Goal: Task Accomplishment & Management: Use online tool/utility

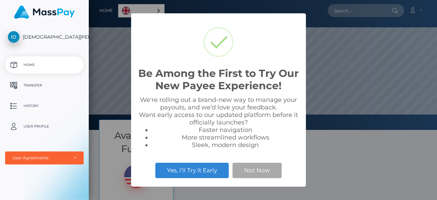
scroll to position [130, 348]
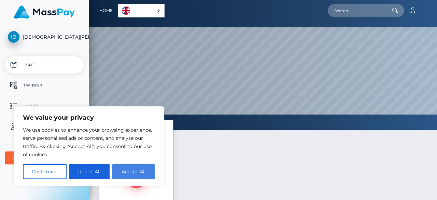
click at [140, 172] on button "Accept All" at bounding box center [133, 171] width 42 height 15
checkbox input "true"
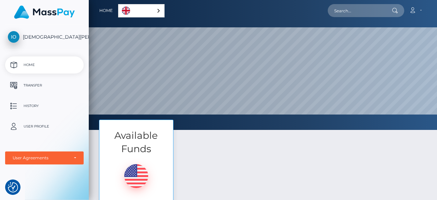
click at [159, 12] on div "English" at bounding box center [141, 10] width 46 height 13
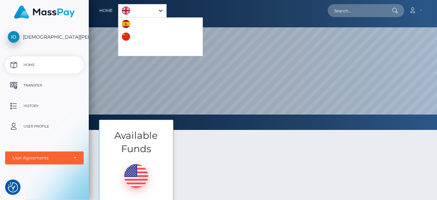
click at [135, 177] on img at bounding box center [136, 176] width 24 height 24
click at [201, 178] on div "Available Funds $70.00 USD Balance Transfer" at bounding box center [263, 186] width 338 height 135
click at [135, 173] on img at bounding box center [136, 176] width 24 height 24
click at [138, 144] on h3 "Available Funds" at bounding box center [136, 142] width 74 height 27
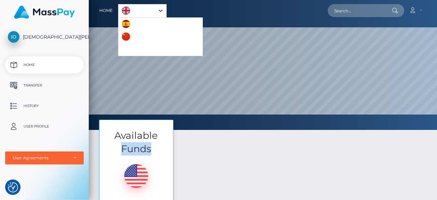
click at [142, 180] on img at bounding box center [136, 176] width 24 height 24
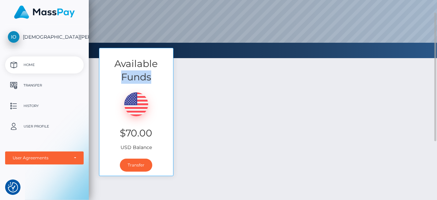
scroll to position [110, 0]
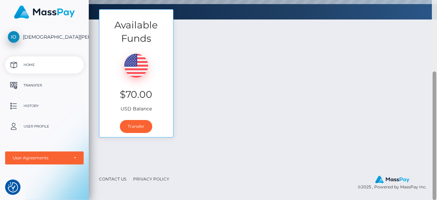
drag, startPoint x: 437, startPoint y: 164, endPoint x: 437, endPoint y: 182, distance: 18.1
click at [437, 182] on div at bounding box center [434, 100] width 5 height 200
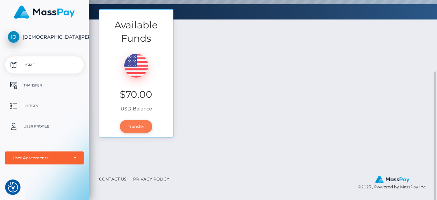
click at [135, 126] on link "Transfer" at bounding box center [136, 126] width 32 height 13
